Goal: Task Accomplishment & Management: Manage account settings

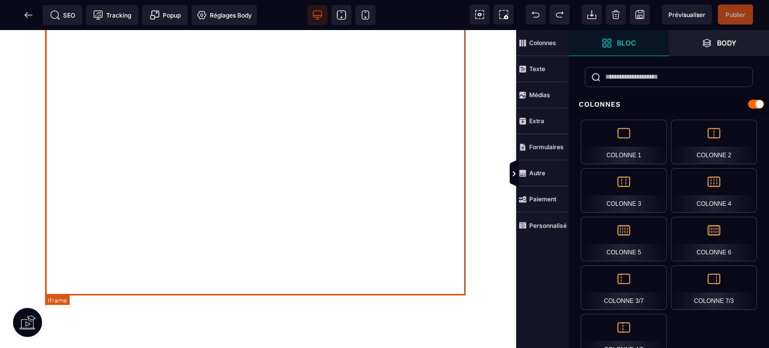
scroll to position [250, 0]
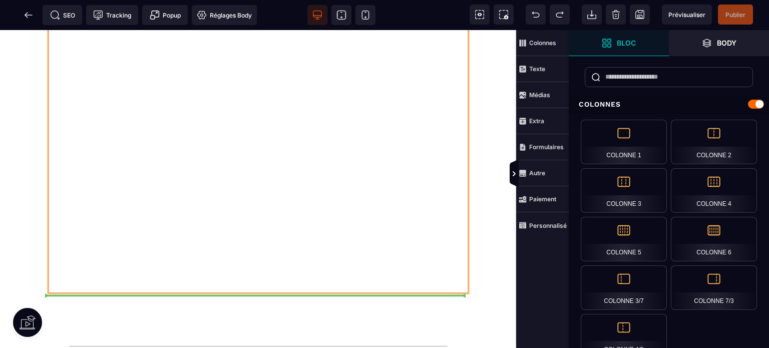
drag, startPoint x: 453, startPoint y: 179, endPoint x: 459, endPoint y: 240, distance: 61.4
click at [459, 240] on div at bounding box center [258, 93] width 421 height 401
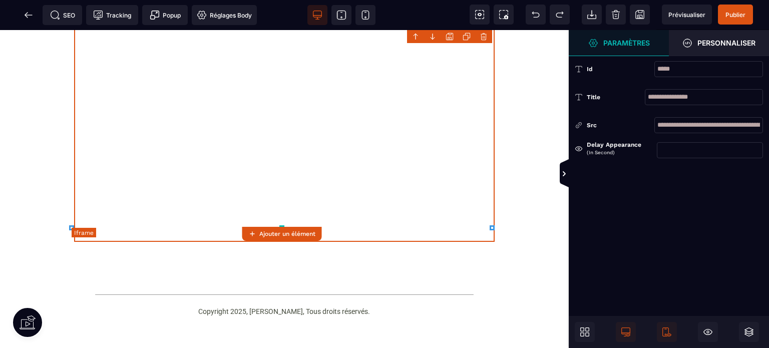
scroll to position [300, 0]
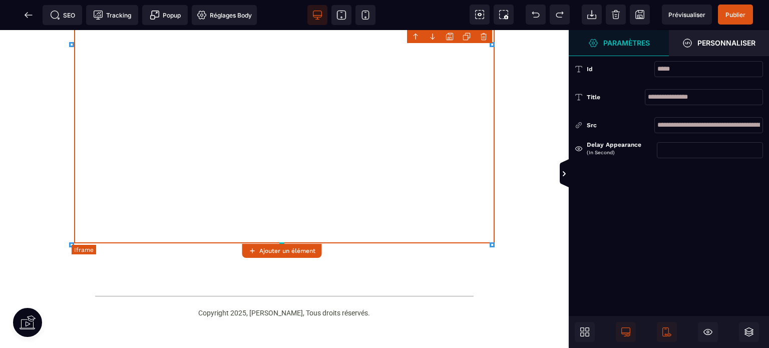
click at [479, 198] on div at bounding box center [284, 43] width 421 height 401
click at [481, 199] on div at bounding box center [284, 43] width 421 height 401
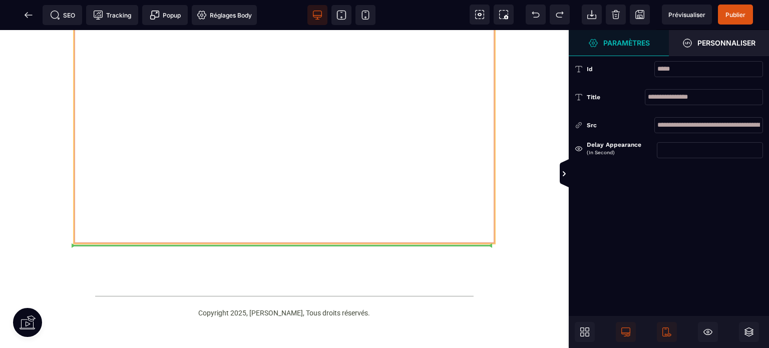
drag, startPoint x: 481, startPoint y: 144, endPoint x: 466, endPoint y: 152, distance: 17.0
click at [482, 123] on div at bounding box center [284, 43] width 421 height 401
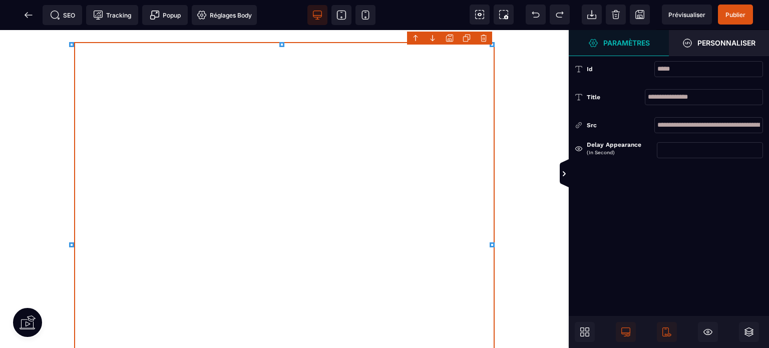
scroll to position [100, 0]
click at [32, 13] on icon at bounding box center [29, 15] width 10 height 10
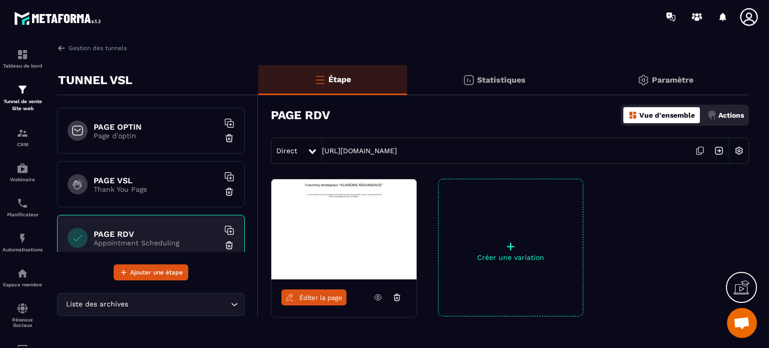
click at [733, 114] on p "Actions" at bounding box center [732, 115] width 26 height 8
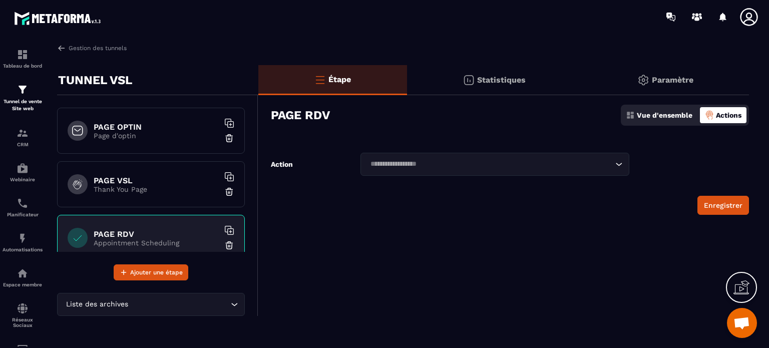
click at [621, 164] on icon "Search for option" at bounding box center [619, 164] width 10 height 10
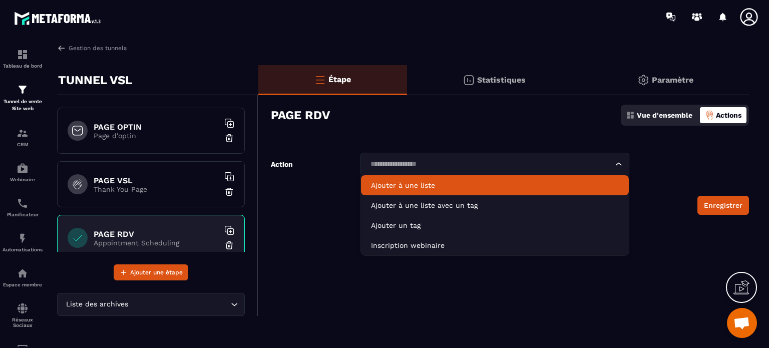
click at [493, 78] on p "Statistiques" at bounding box center [501, 80] width 49 height 10
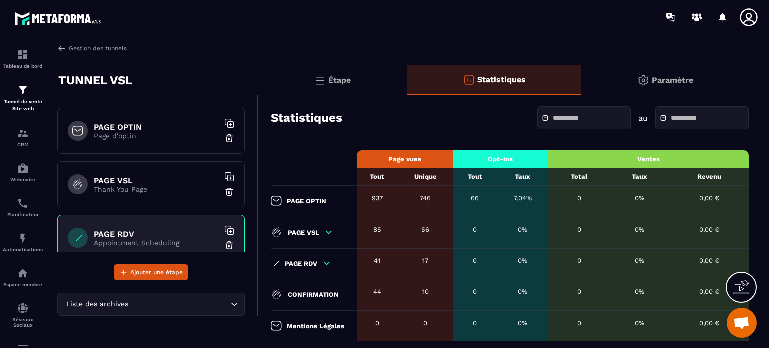
click at [122, 233] on h6 "PAGE RDV" at bounding box center [156, 234] width 125 height 10
click at [343, 82] on p "Étape" at bounding box center [340, 80] width 23 height 10
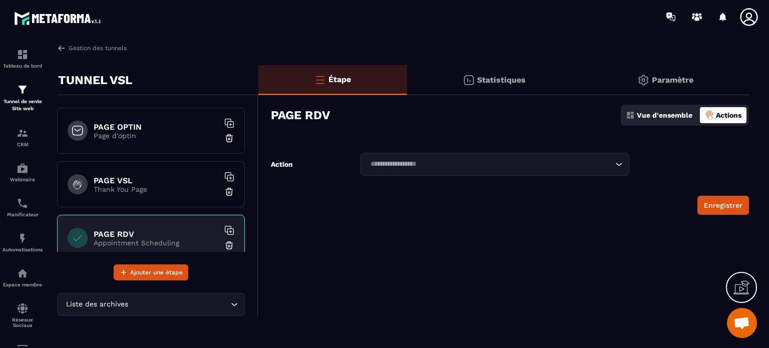
click at [654, 113] on p "Vue d'ensemble" at bounding box center [665, 115] width 56 height 8
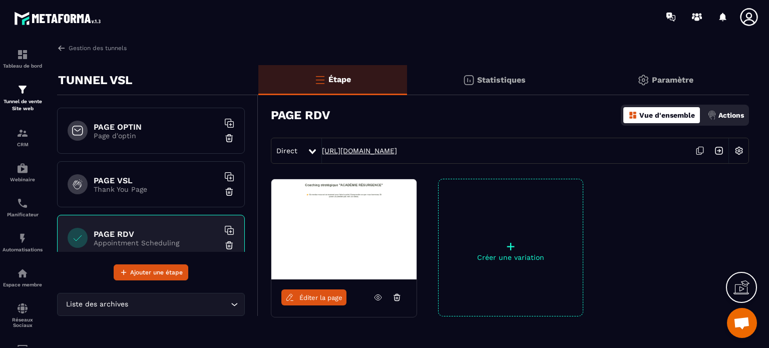
click at [379, 148] on link "[URL][DOMAIN_NAME]" at bounding box center [359, 151] width 75 height 8
